Goal: Transaction & Acquisition: Purchase product/service

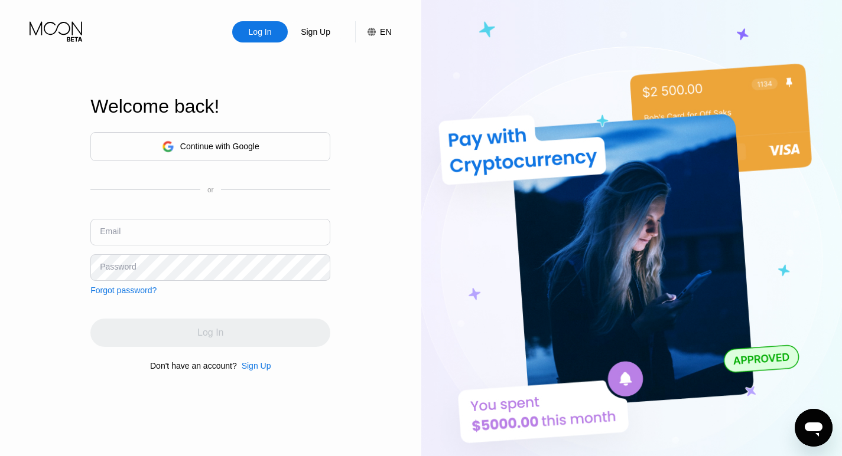
type input "[EMAIL_ADDRESS][DOMAIN_NAME]"
click at [203, 299] on div "Continue with Google or Email rodolfoaldir@gmail.com Password Forgot password? …" at bounding box center [210, 252] width 240 height 240
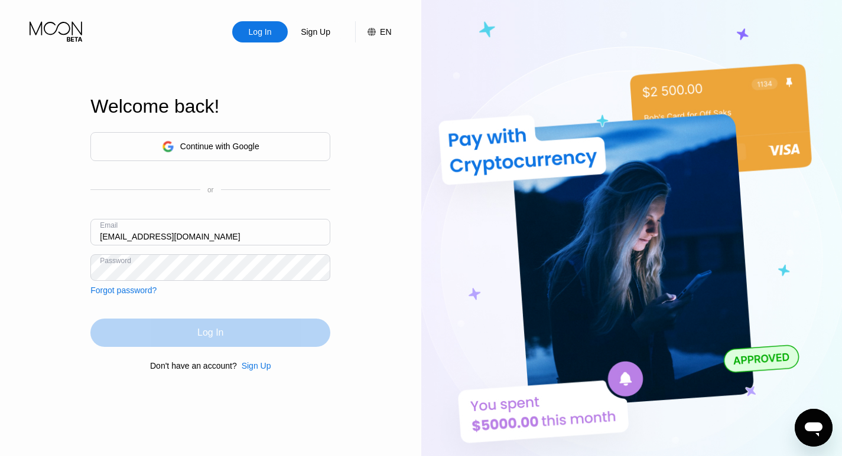
click at [218, 337] on div "Log In" at bounding box center [210, 333] width 26 height 12
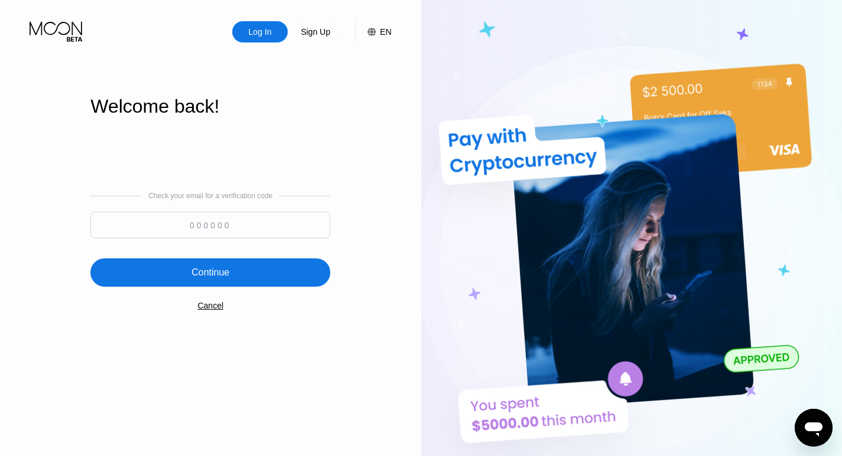
click at [220, 224] on input at bounding box center [210, 225] width 240 height 27
type input "401893"
click at [253, 264] on div "Continue" at bounding box center [210, 273] width 240 height 28
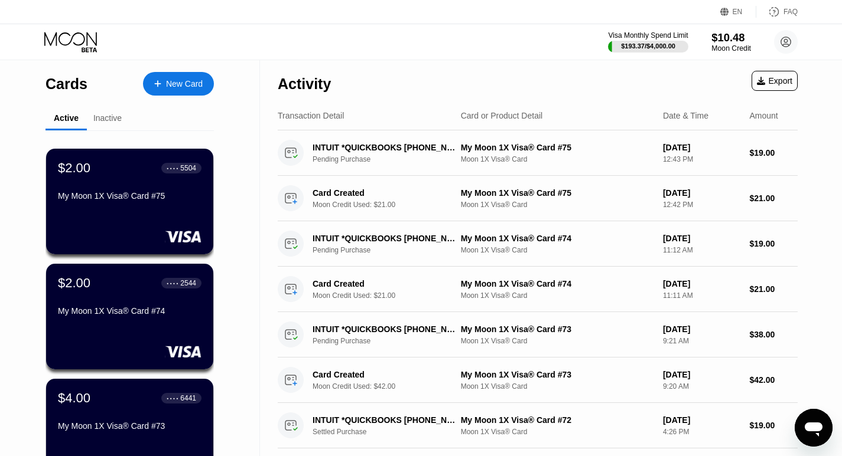
click at [738, 38] on div "$10.48" at bounding box center [731, 37] width 40 height 12
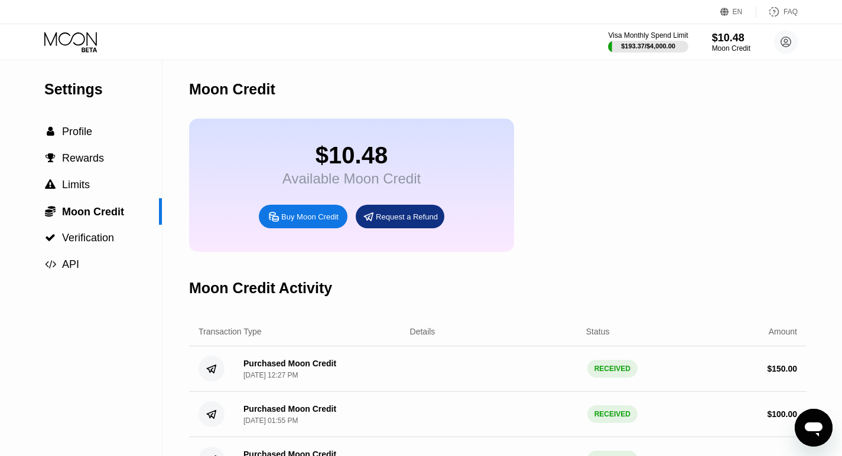
click at [336, 222] on div "Buy Moon Credit" at bounding box center [309, 217] width 57 height 10
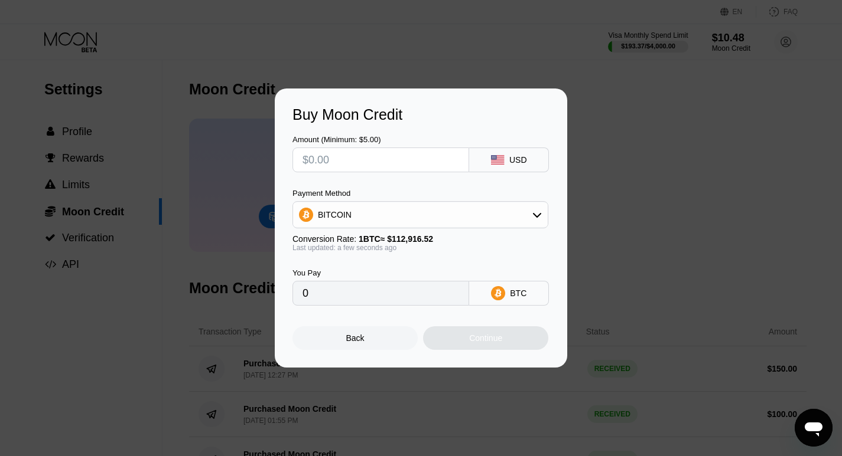
click at [428, 161] on input "text" at bounding box center [380, 160] width 156 height 24
click at [415, 217] on div "BITCOIN" at bounding box center [420, 215] width 255 height 24
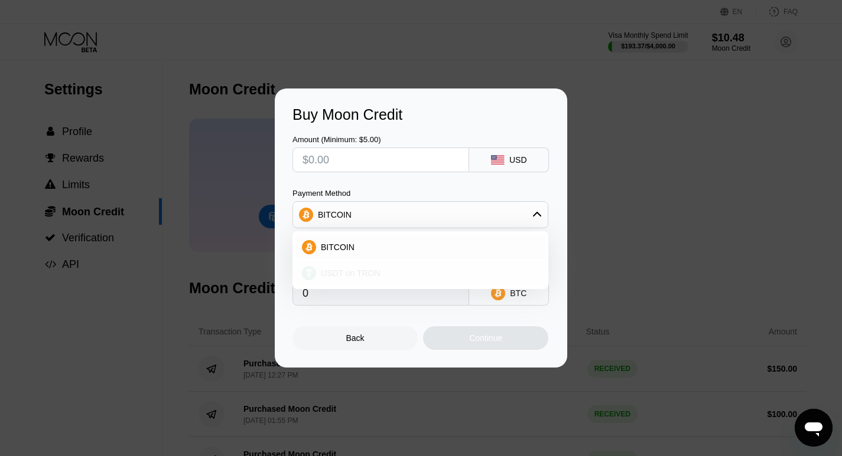
click at [325, 269] on span "USDT on TRON" at bounding box center [351, 273] width 60 height 9
type input "0.00"
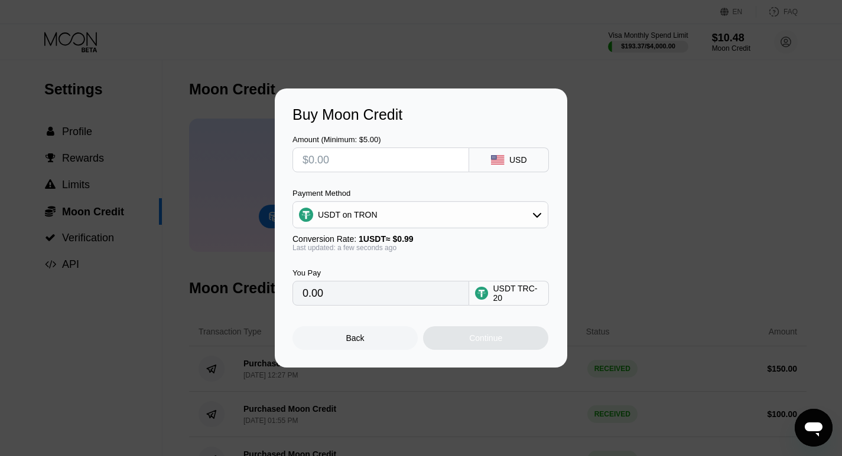
click at [370, 159] on input "text" at bounding box center [380, 160] width 156 height 24
type input "$2"
type input "2.02"
type input "$20"
type input "20.20"
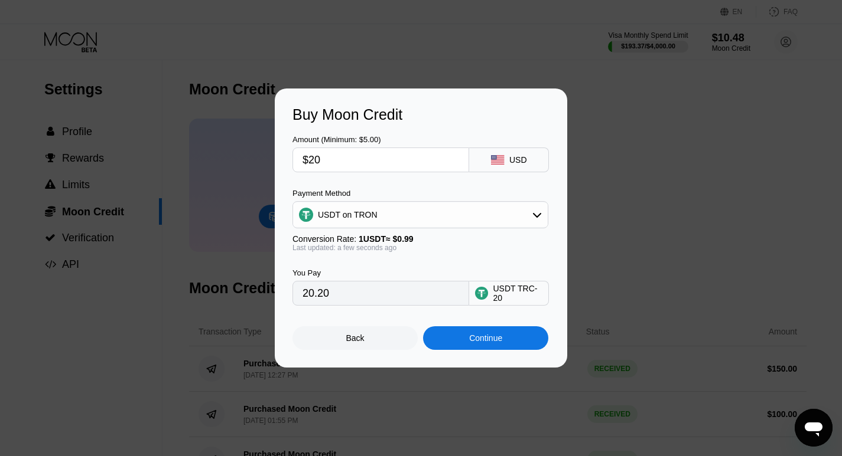
type input "$200"
type input "202.02"
type input "$200"
click at [493, 343] on div "Continue" at bounding box center [485, 338] width 33 height 9
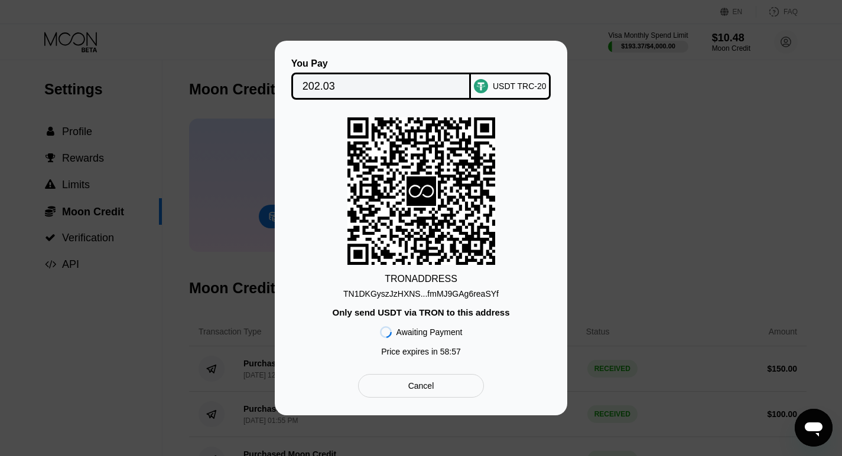
click at [422, 293] on div "TN1DKGyszJzHXNS...fmMJ9GAg6reaSYf" at bounding box center [420, 293] width 155 height 9
click at [634, 285] on div "You Pay 202.03 USDT TRC-20 TRON ADDRESS TN1DKGyszJzHXNS...fmMJ9GAg6reaSYf Only …" at bounding box center [421, 228] width 842 height 375
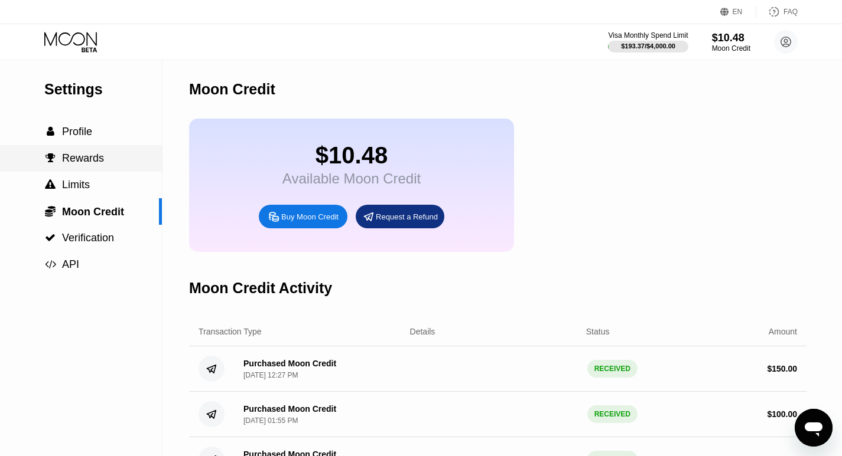
click at [0, 177] on div " Limits" at bounding box center [81, 185] width 162 height 27
